Goal: Task Accomplishment & Management: Complete application form

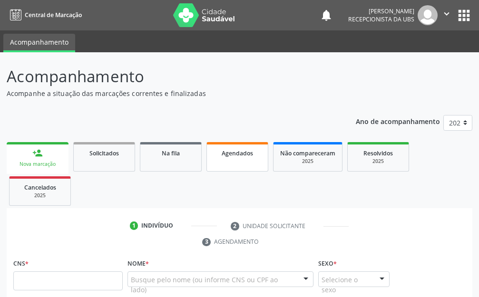
click at [249, 153] on span "Agendados" at bounding box center [236, 153] width 31 height 8
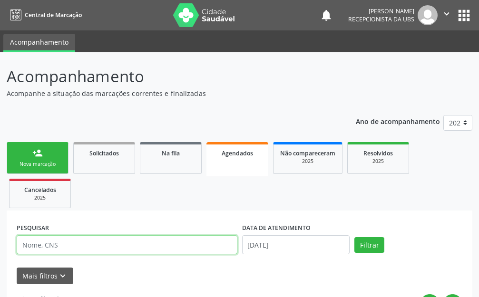
click at [68, 245] on input "text" at bounding box center [127, 244] width 220 height 19
type input "maria do socorro de [PERSON_NAME]"
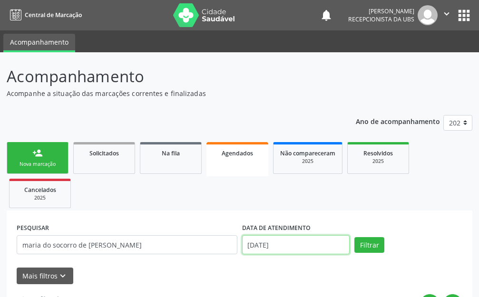
click at [292, 248] on input "[DATE]" at bounding box center [296, 244] width 108 height 19
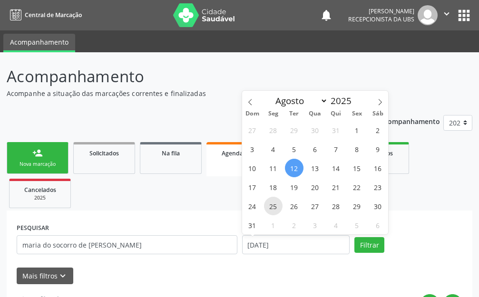
click at [271, 207] on span "25" at bounding box center [273, 206] width 19 height 19
type input "[DATE]"
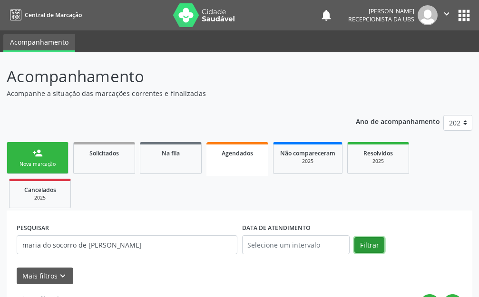
click at [362, 244] on button "Filtrar" at bounding box center [369, 245] width 30 height 16
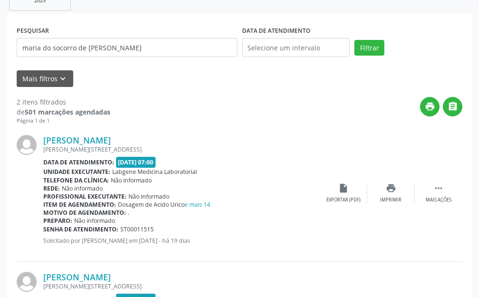
scroll to position [207, 0]
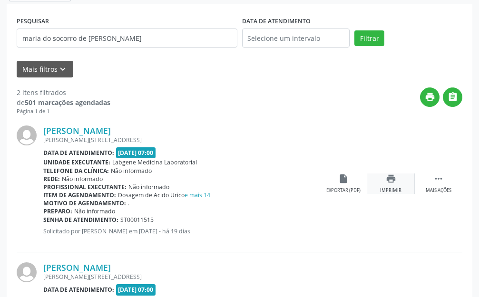
click at [387, 180] on icon "print" at bounding box center [390, 178] width 10 height 10
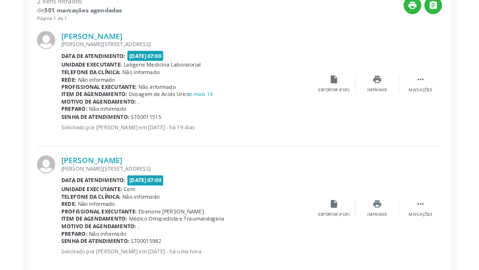
scroll to position [302, 0]
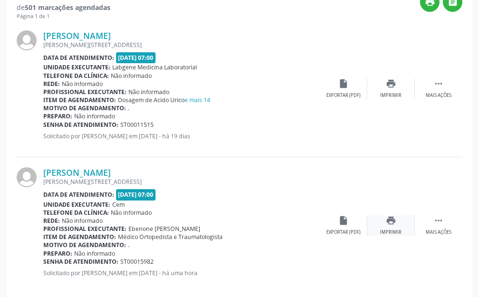
click at [385, 223] on icon "print" at bounding box center [390, 220] width 10 height 10
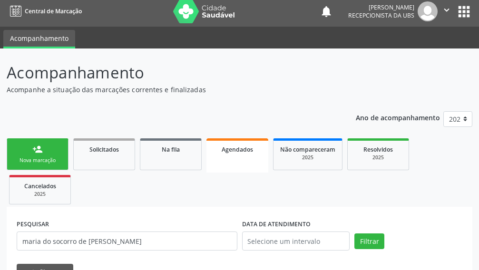
scroll to position [0, 0]
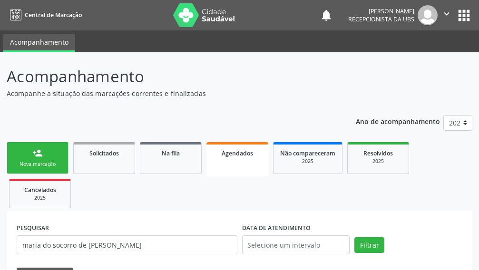
click at [24, 158] on link "person_add Nova marcação" at bounding box center [38, 158] width 62 height 32
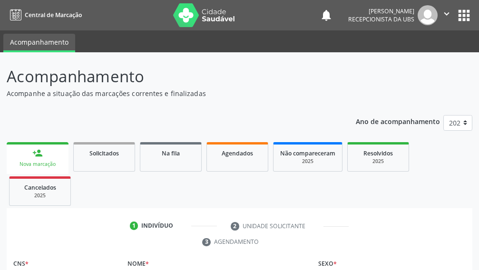
click at [36, 163] on div "Nova marcação" at bounding box center [37, 164] width 48 height 7
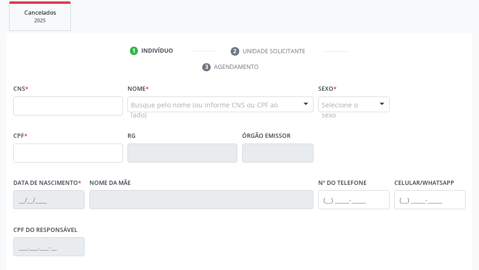
scroll to position [190, 0]
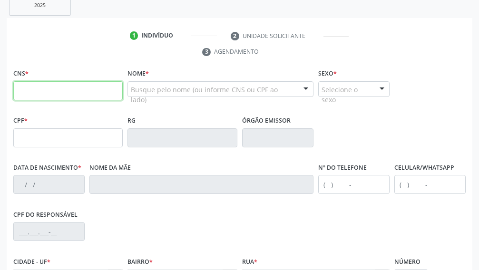
click at [29, 92] on input "text" at bounding box center [67, 90] width 109 height 19
click at [41, 93] on input "text" at bounding box center [67, 90] width 109 height 19
type input "708 7031 2267 0090"
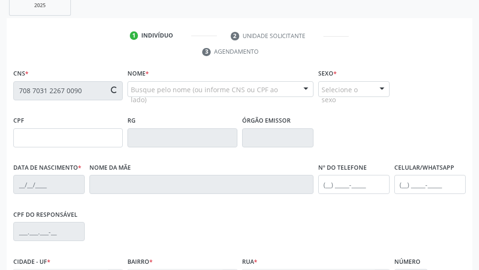
type input "122.734.604-22"
type input "[DATE]"
type input "Cicera [PERSON_NAME]"
type input "[PHONE_NUMBER]"
type input "040.319.294-39"
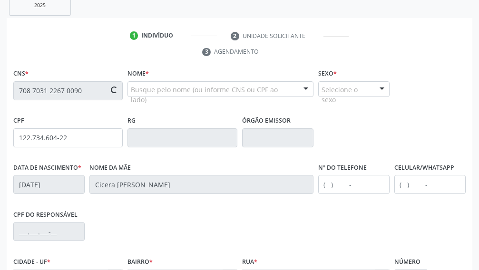
type input "362"
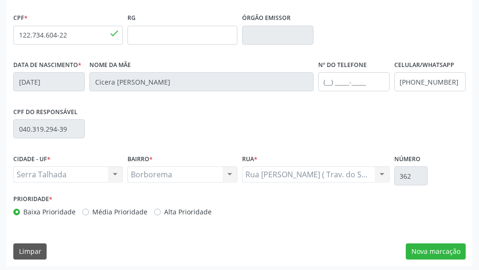
scroll to position [296, 0]
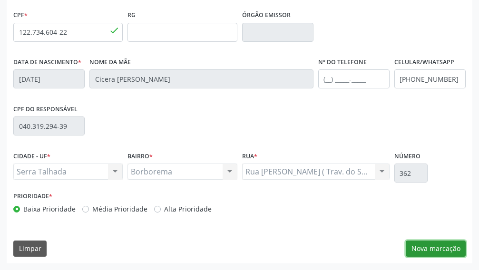
click at [434, 246] on button "Nova marcação" at bounding box center [435, 248] width 60 height 16
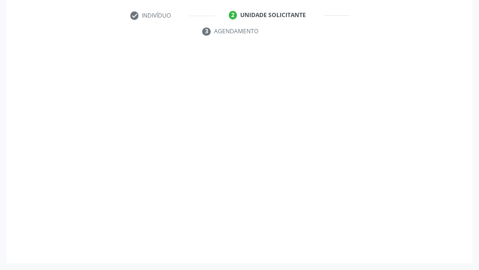
scroll to position [211, 0]
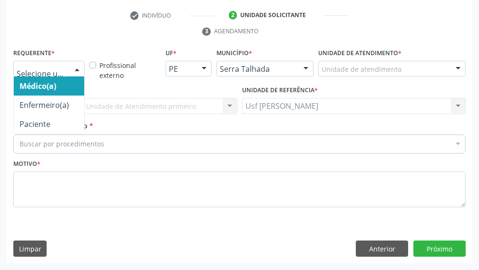
click at [75, 66] on div at bounding box center [77, 69] width 14 height 16
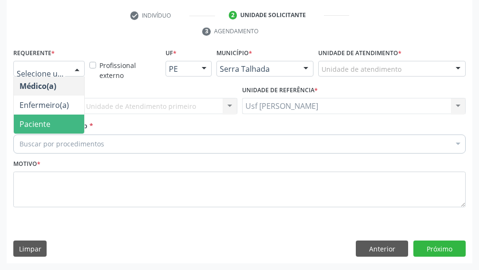
click at [42, 122] on span "Paciente" at bounding box center [34, 124] width 31 height 10
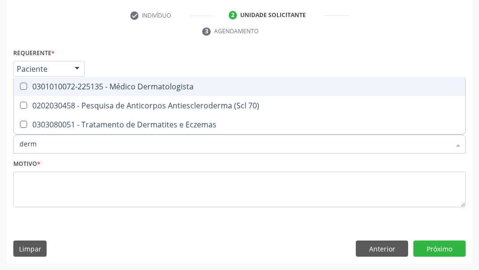
type input "derma"
click at [21, 86] on Dermatologista at bounding box center [23, 86] width 7 height 7
click at [20, 86] on Dermatologista "checkbox" at bounding box center [17, 86] width 6 height 6
checkbox Dermatologista "true"
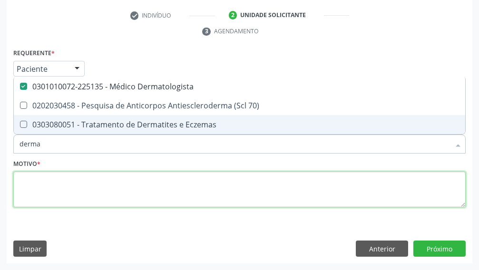
click at [32, 191] on textarea at bounding box center [239, 190] width 452 height 36
type textarea "."
checkbox 70\) "true"
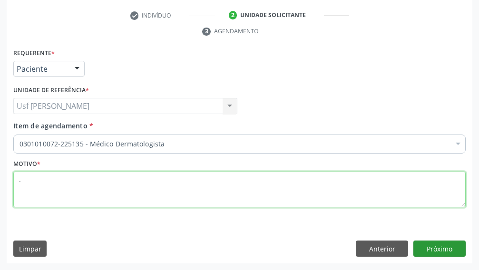
type textarea "."
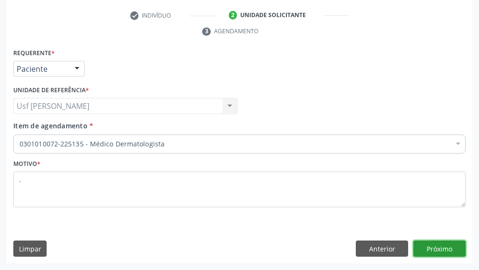
click at [434, 249] on button "Próximo" at bounding box center [439, 248] width 52 height 16
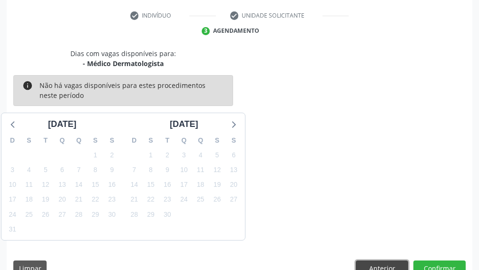
click at [374, 266] on button "Anterior" at bounding box center [381, 268] width 52 height 16
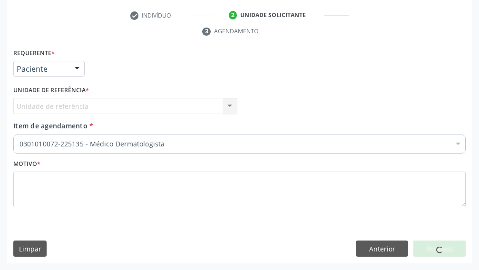
scroll to position [0, 0]
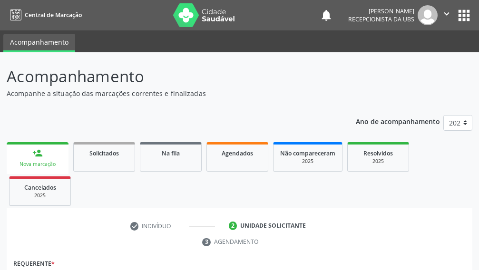
click at [36, 153] on div "person_add" at bounding box center [37, 153] width 10 height 10
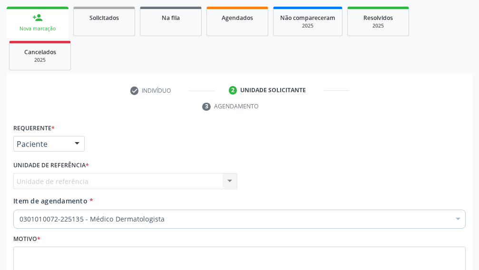
scroll to position [143, 0]
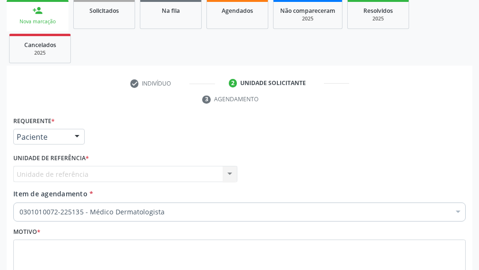
click at [35, 22] on div "Nova marcação" at bounding box center [37, 21] width 48 height 7
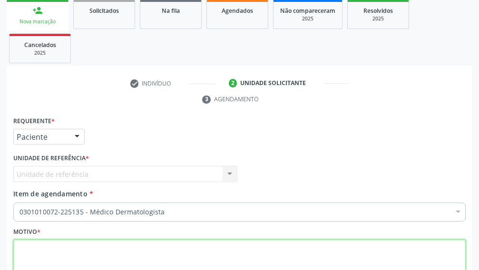
click at [64, 250] on textarea at bounding box center [239, 258] width 452 height 36
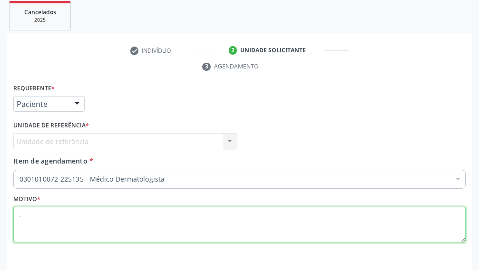
scroll to position [211, 0]
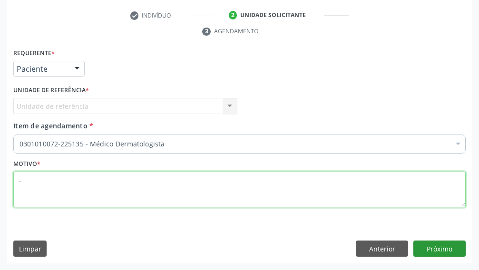
type textarea "."
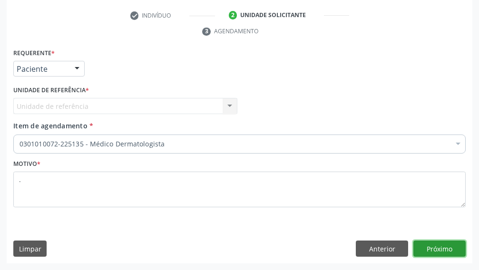
click at [435, 248] on button "Próximo" at bounding box center [439, 248] width 52 height 16
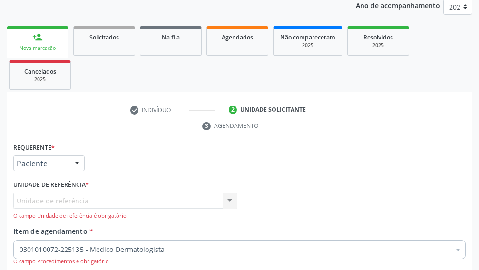
scroll to position [115, 0]
click at [40, 39] on div "person_add" at bounding box center [37, 37] width 10 height 10
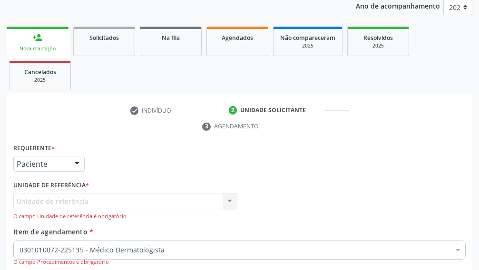
click at [40, 39] on div "person_add" at bounding box center [37, 37] width 10 height 10
